Goal: Navigation & Orientation: Find specific page/section

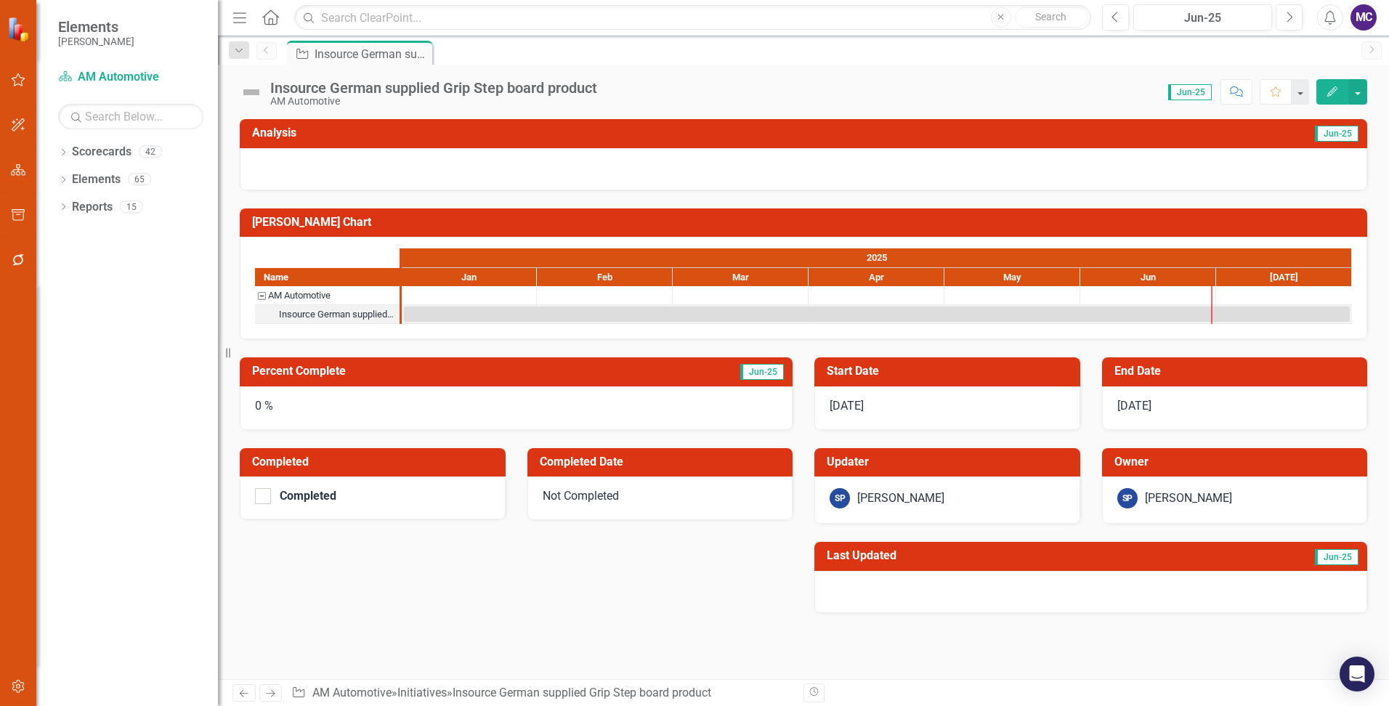
click at [244, 14] on icon "Menu" at bounding box center [239, 16] width 19 height 15
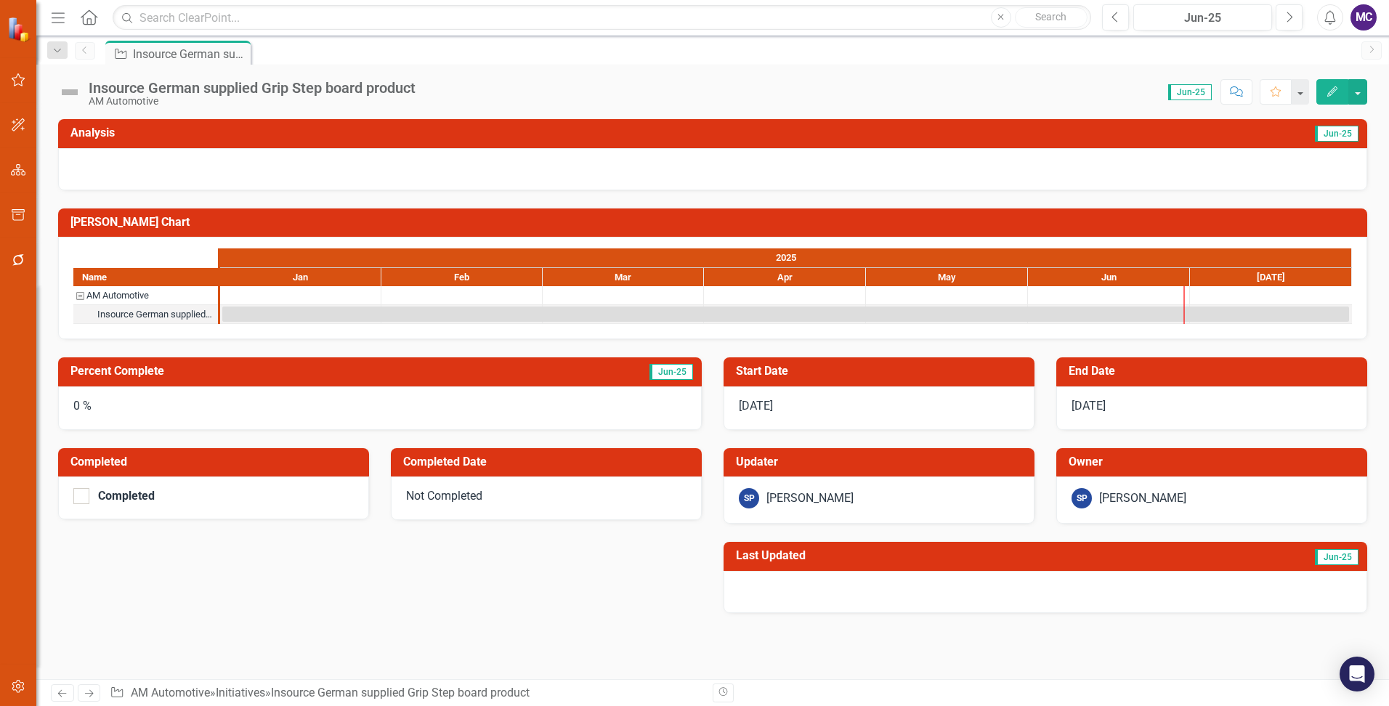
click at [60, 21] on icon "Menu" at bounding box center [58, 16] width 19 height 15
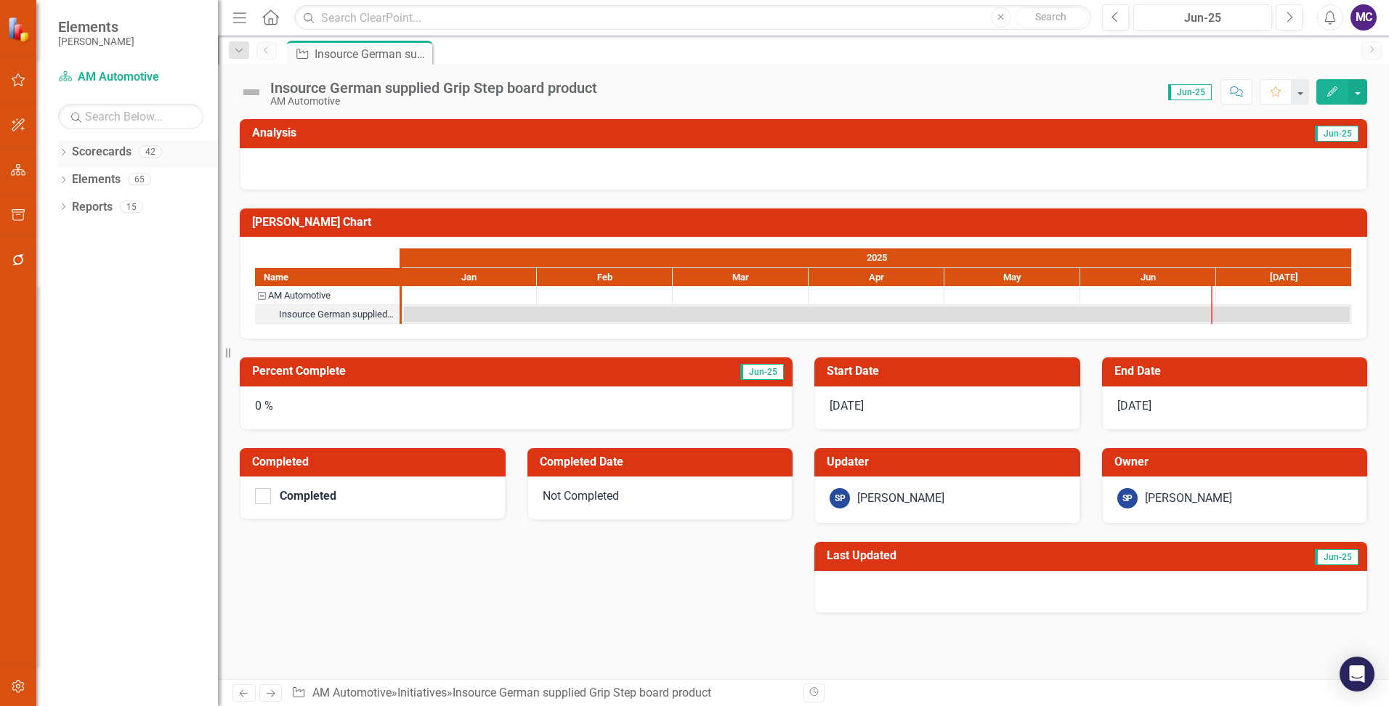
click at [62, 148] on div "Dropdown" at bounding box center [63, 154] width 10 height 12
click at [68, 177] on icon "Dropdown" at bounding box center [70, 178] width 11 height 9
click at [117, 179] on link "2025 [PERSON_NAME] Enterprise" at bounding box center [149, 179] width 138 height 17
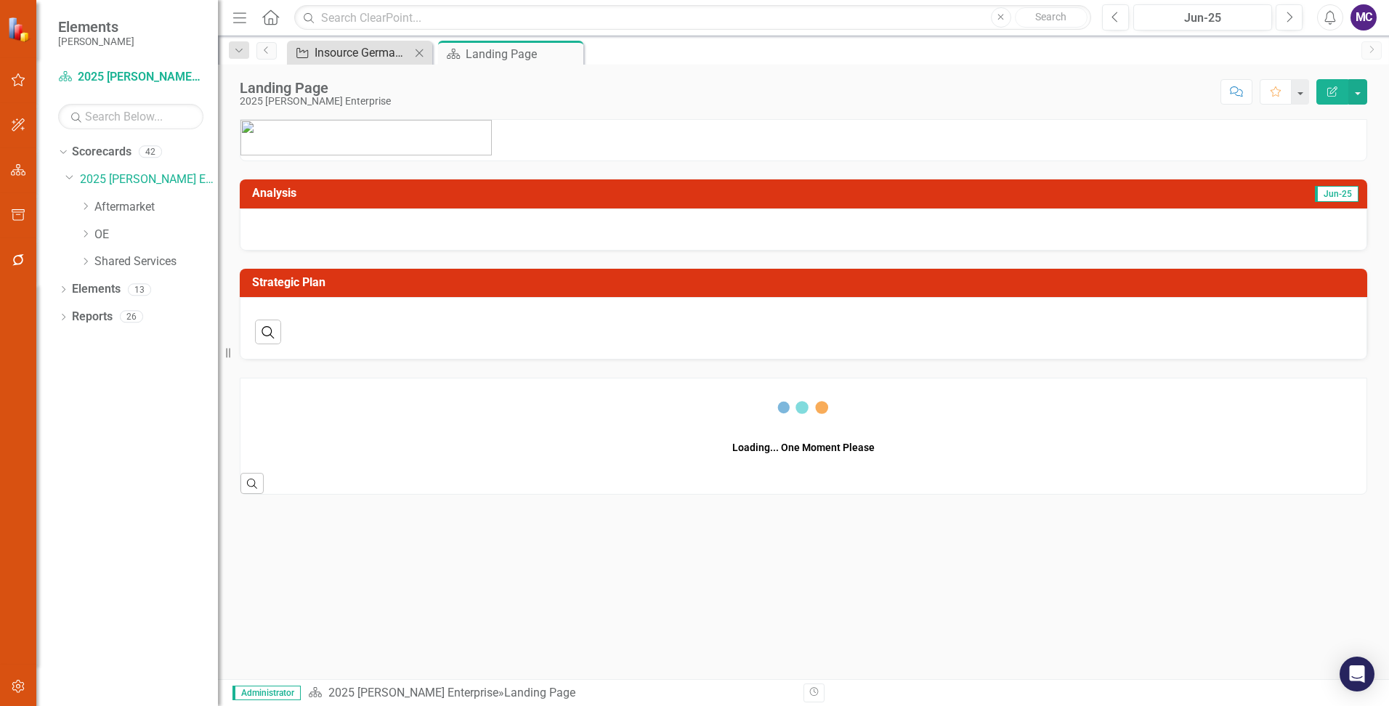
click at [360, 50] on div "Insource German supplied Grip Step board product" at bounding box center [363, 53] width 96 height 18
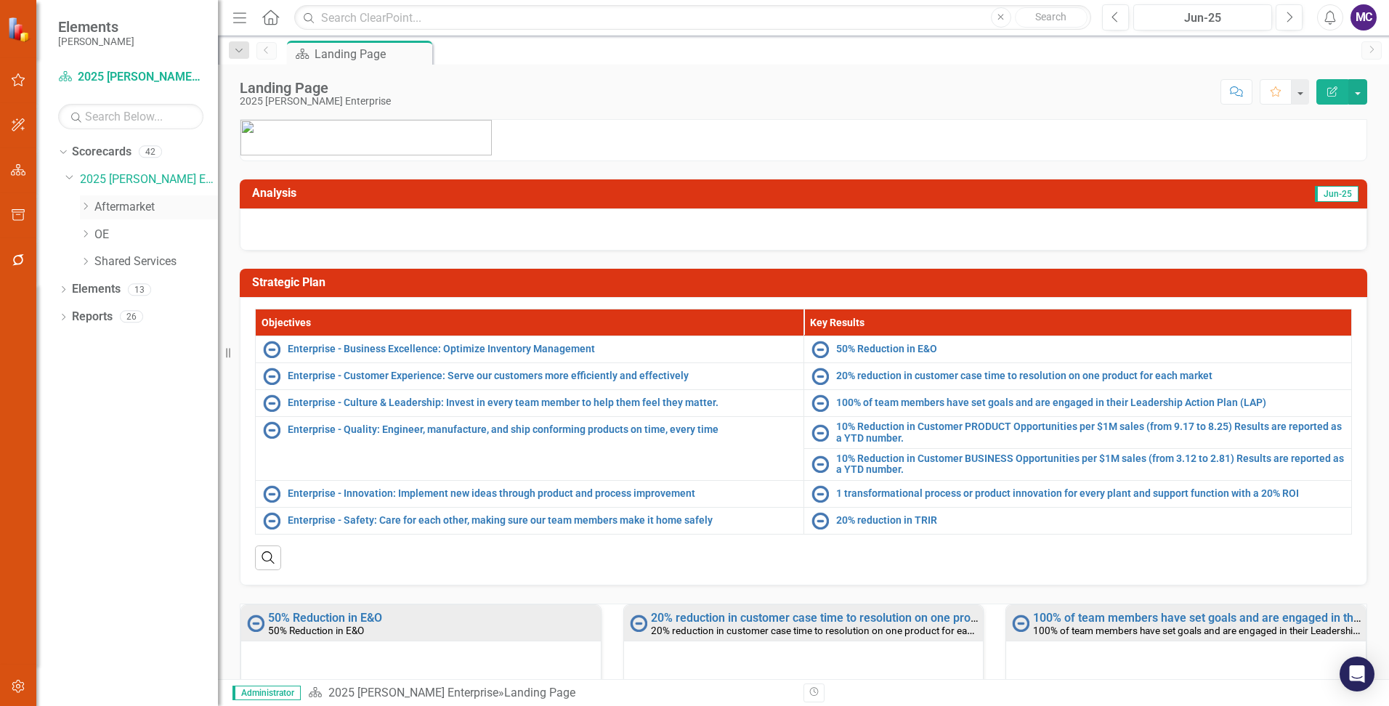
click at [86, 207] on icon "Dropdown" at bounding box center [85, 206] width 11 height 9
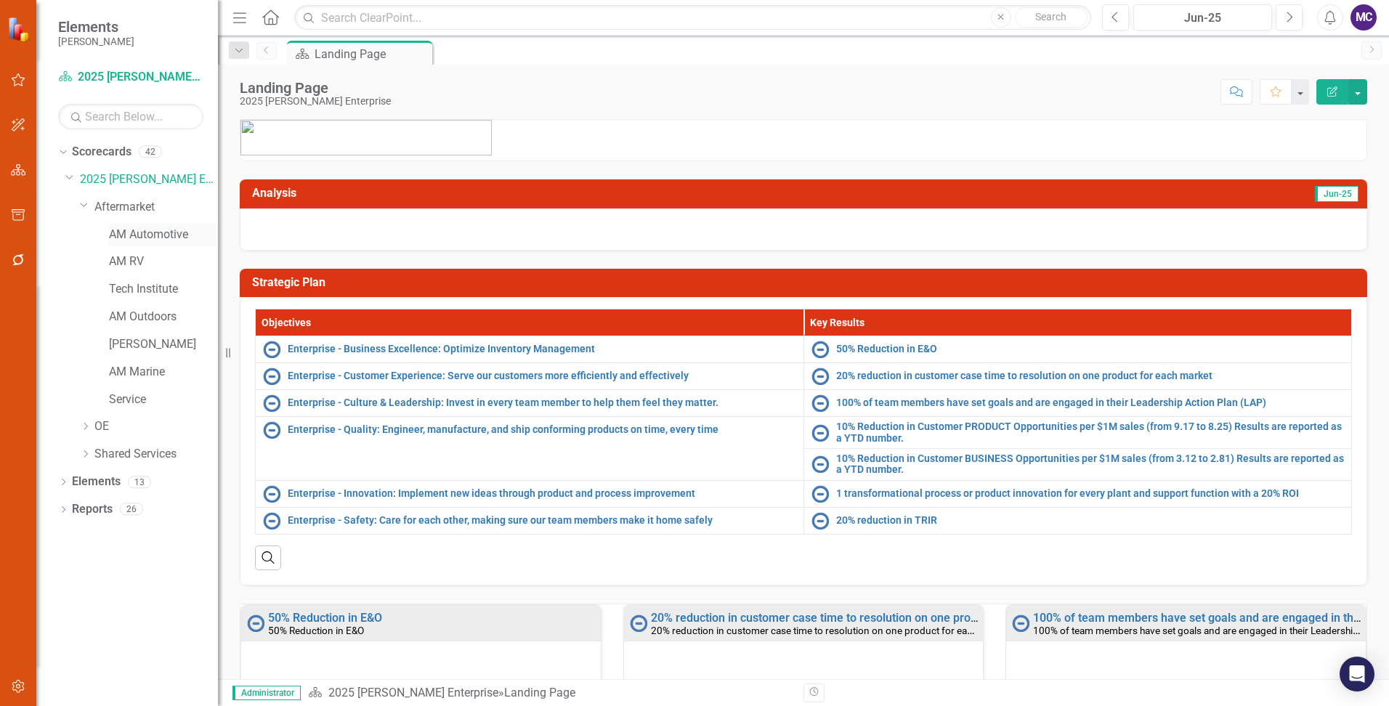
click at [139, 227] on link "AM Automotive" at bounding box center [163, 235] width 109 height 17
